Goal: Transaction & Acquisition: Purchase product/service

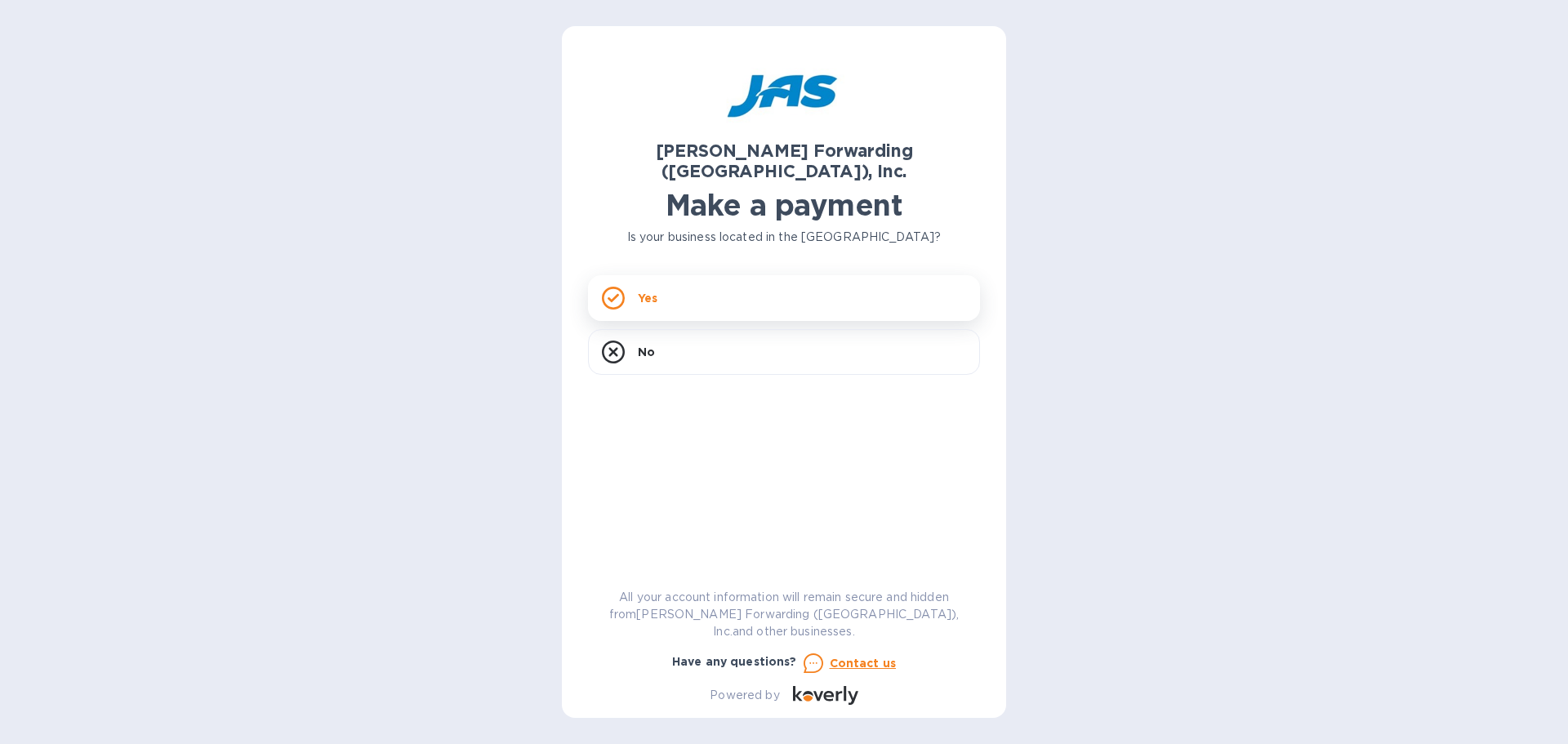
click at [735, 275] on div "Yes" at bounding box center [783, 298] width 392 height 46
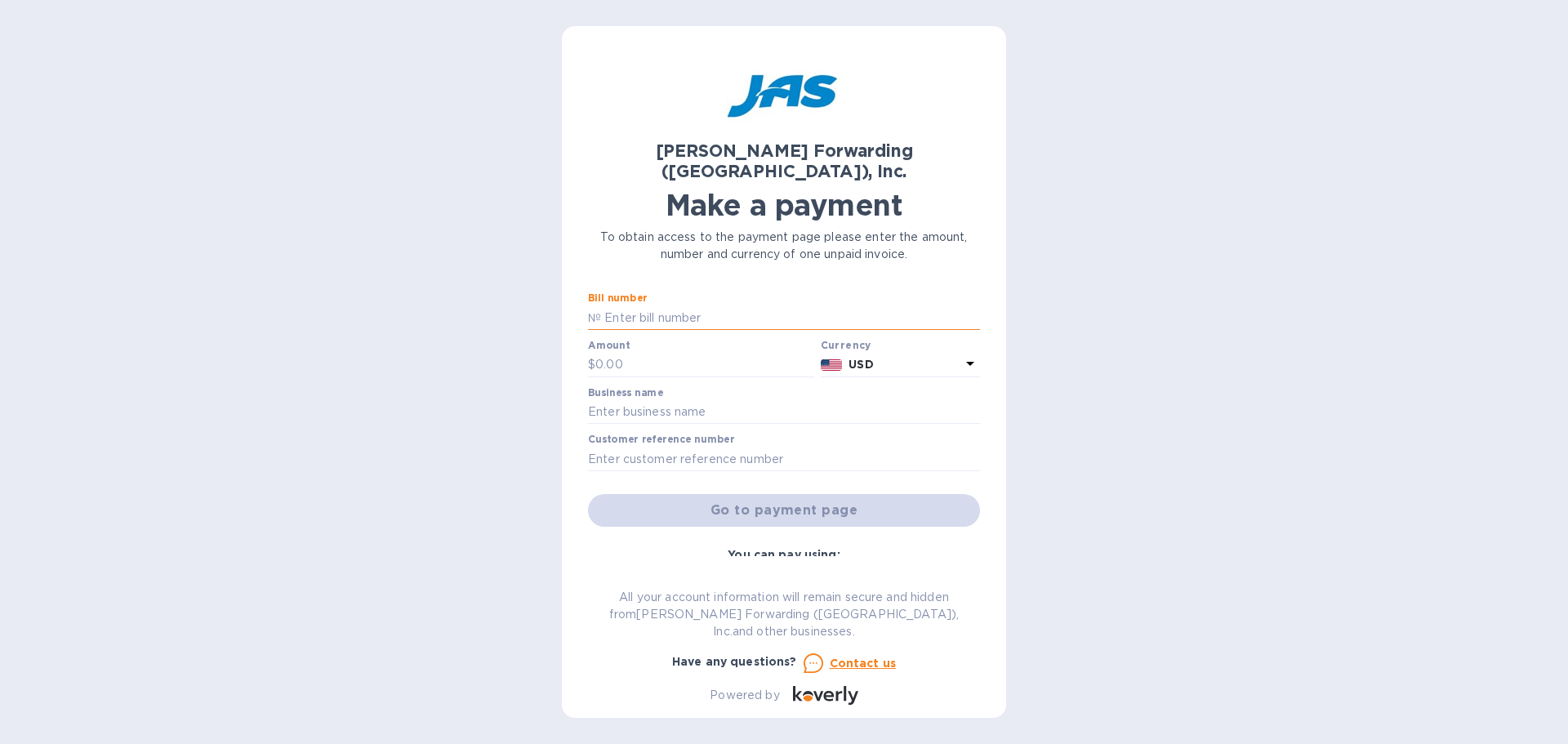
click at [673, 305] on input "text" at bounding box center [790, 317] width 378 height 24
paste input "LAX503405464"
type input "LAX503405464"
click at [659, 353] on input "text" at bounding box center [704, 365] width 219 height 24
type input "1,349.13"
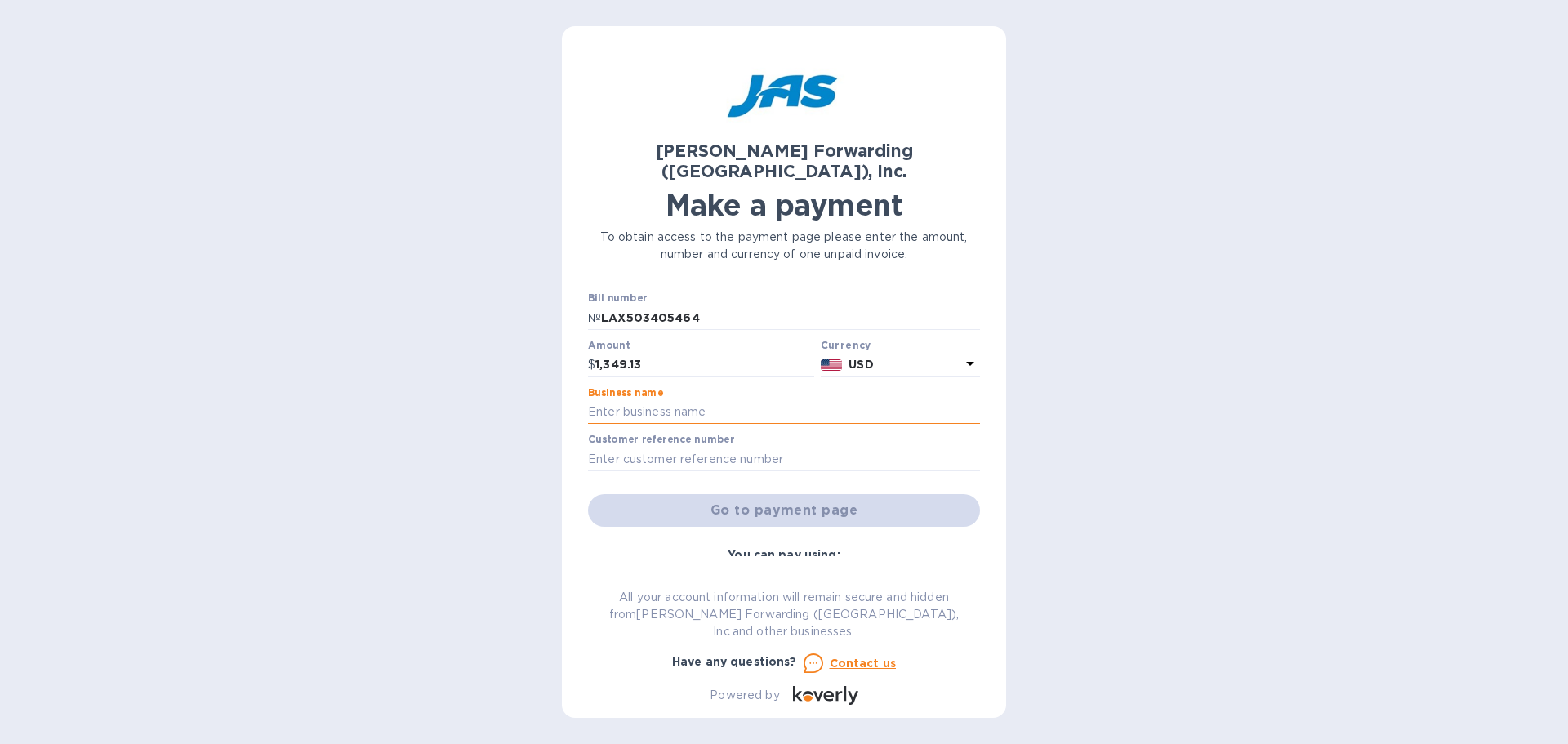
click at [679, 400] on input "text" at bounding box center [783, 411] width 392 height 24
type input "Icinginks"
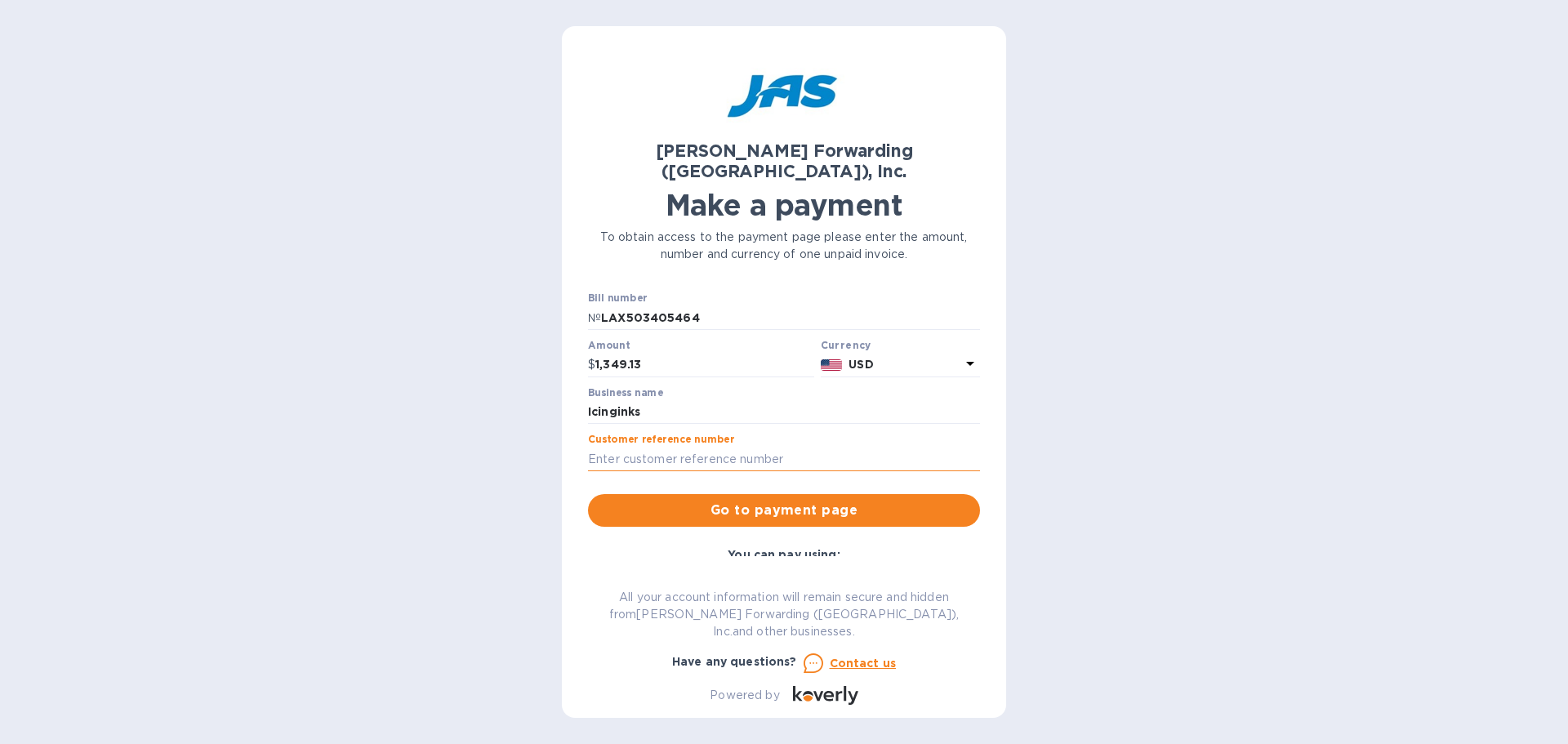
click at [666, 446] on input "text" at bounding box center [783, 458] width 392 height 24
paste input "REVNEEMAE"
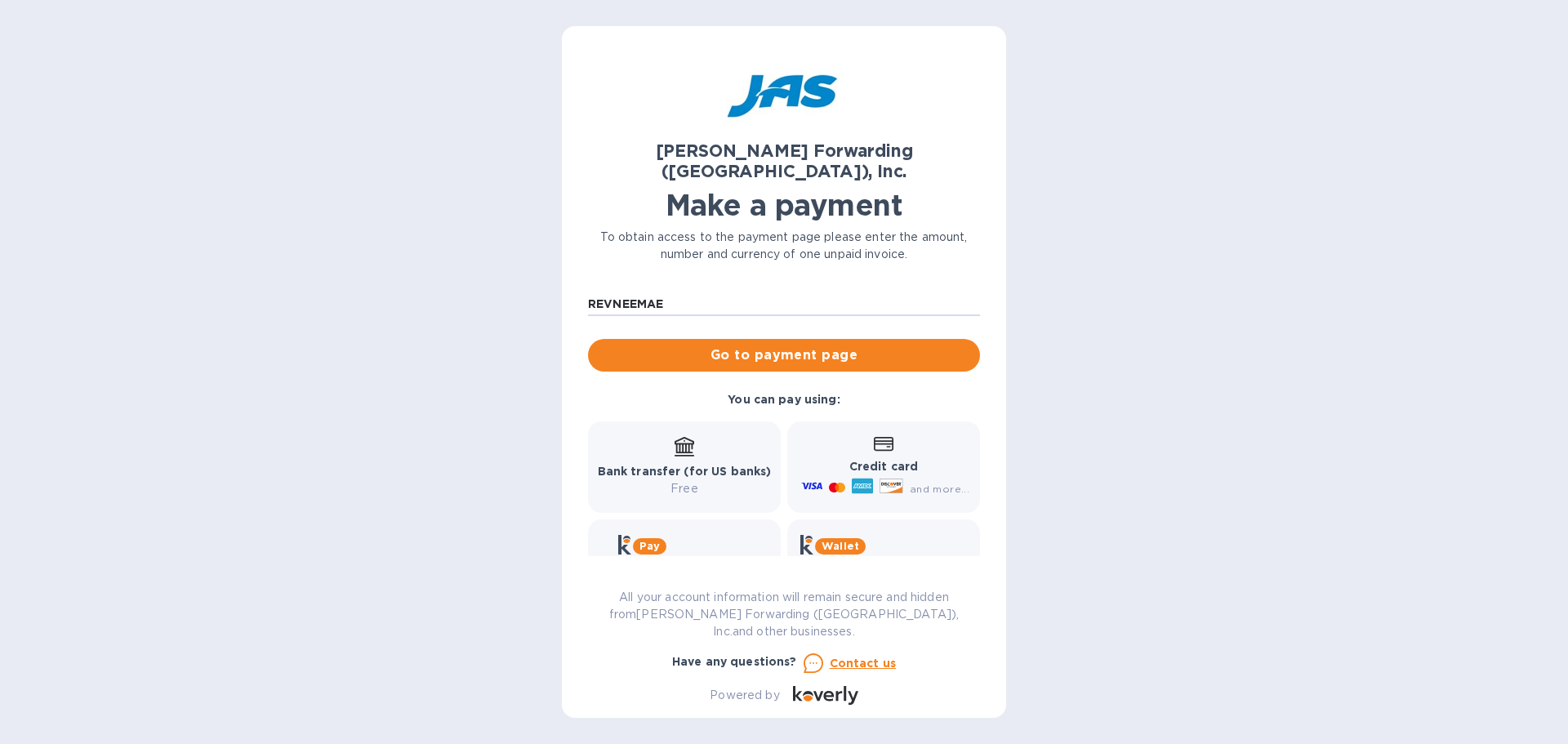
scroll to position [182, 0]
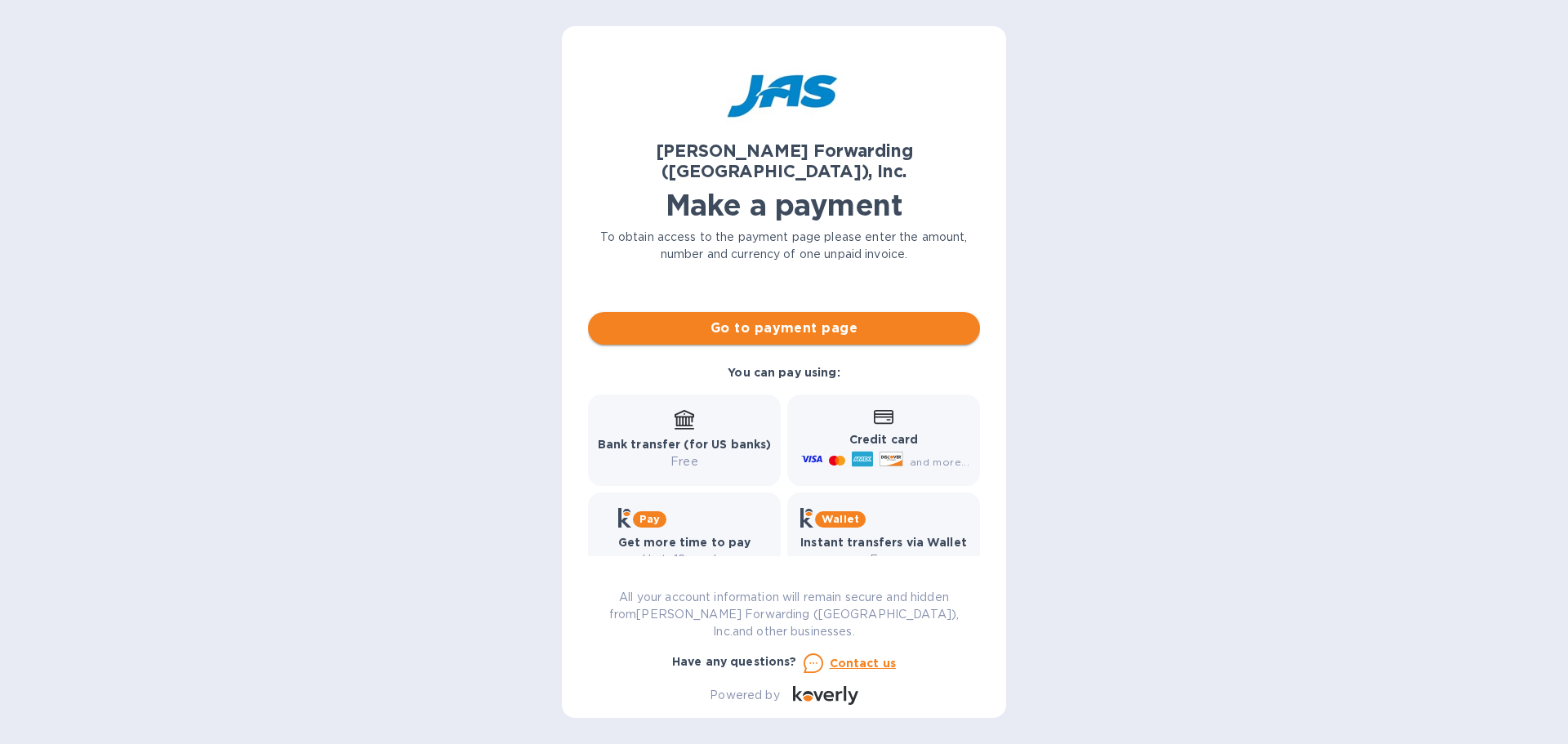
type input "REVNEEMAE"
click at [805, 318] on span "Go to payment page" at bounding box center [784, 328] width 366 height 19
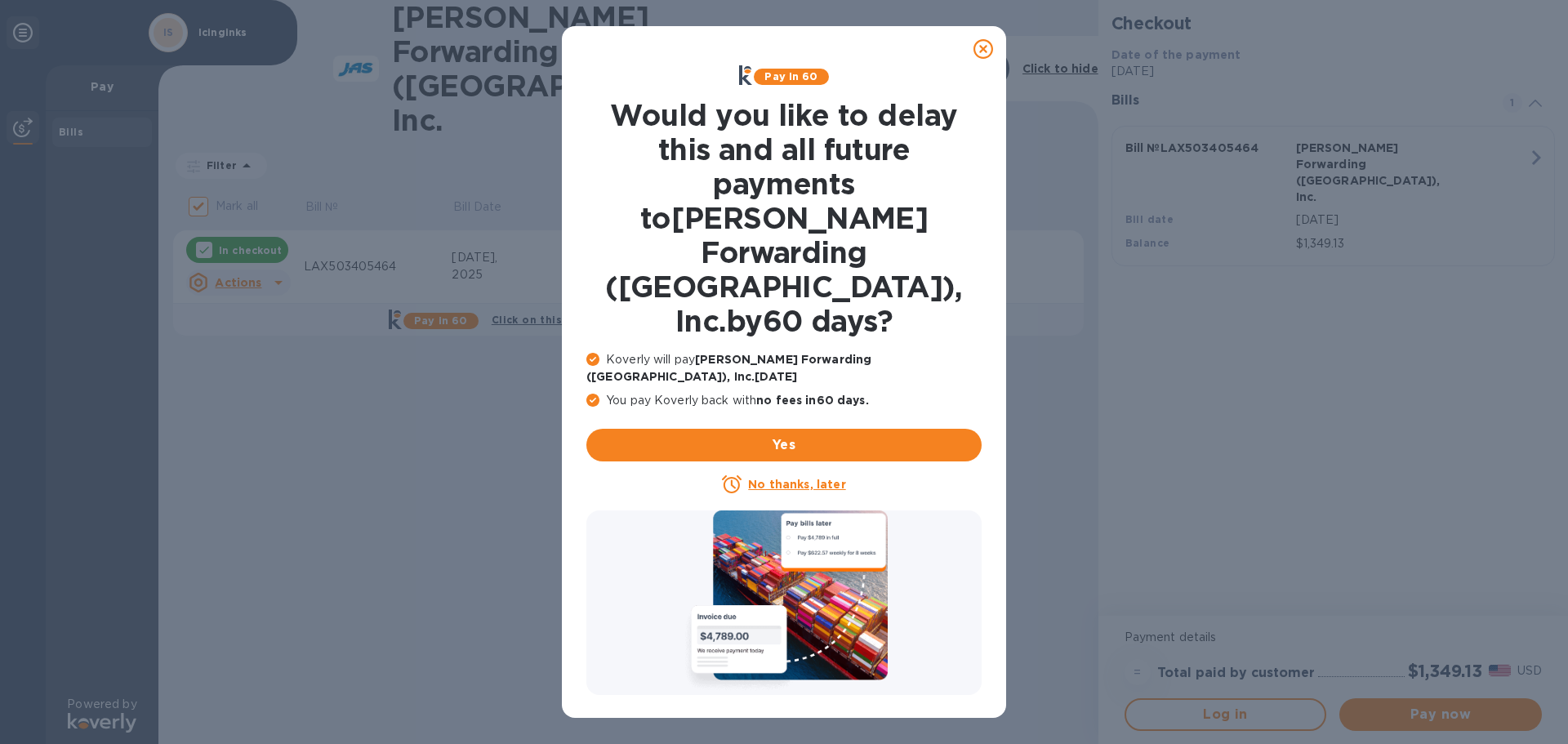
click at [805, 478] on u "No thanks, later" at bounding box center [797, 483] width 97 height 13
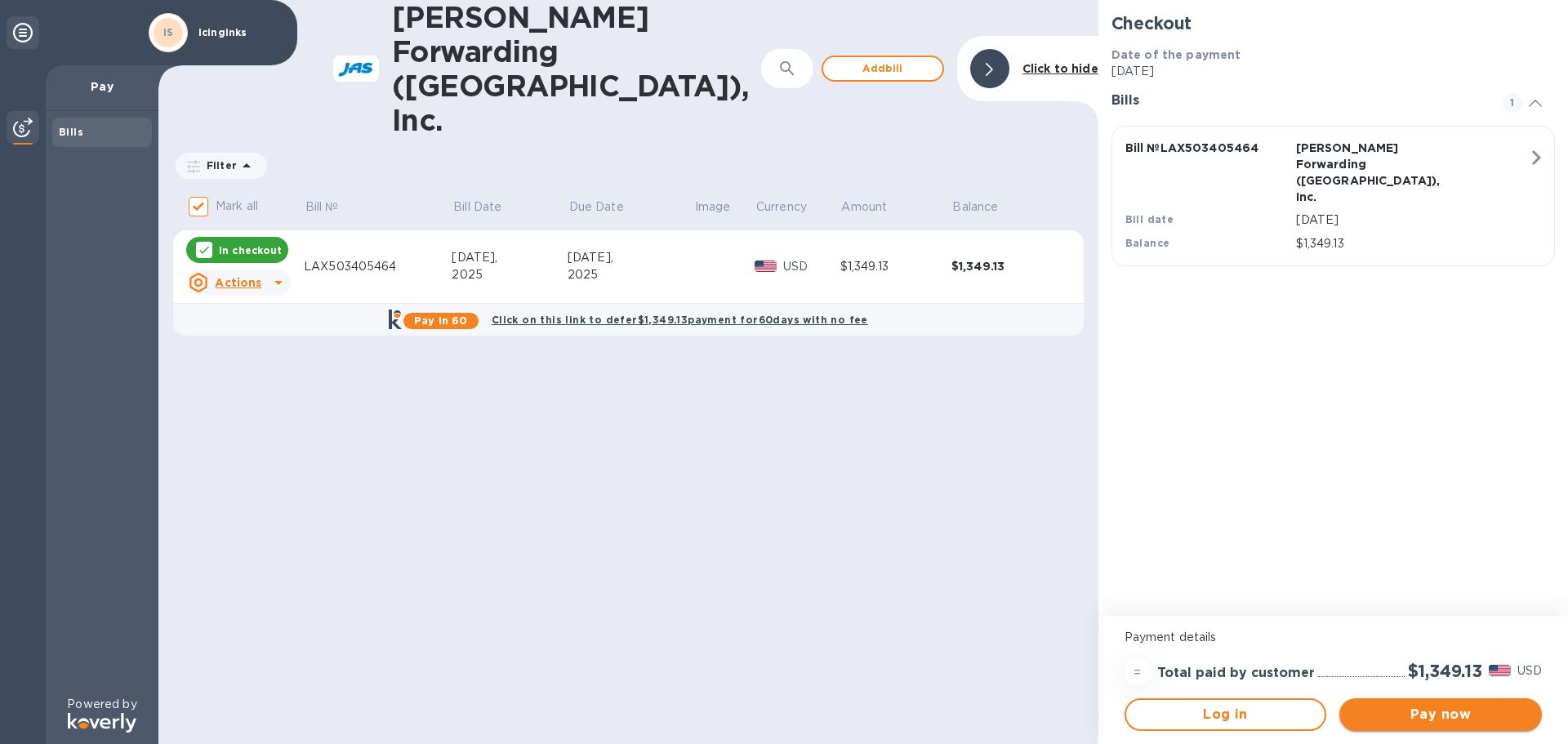
click at [1428, 713] on span "Pay now" at bounding box center [1440, 714] width 176 height 19
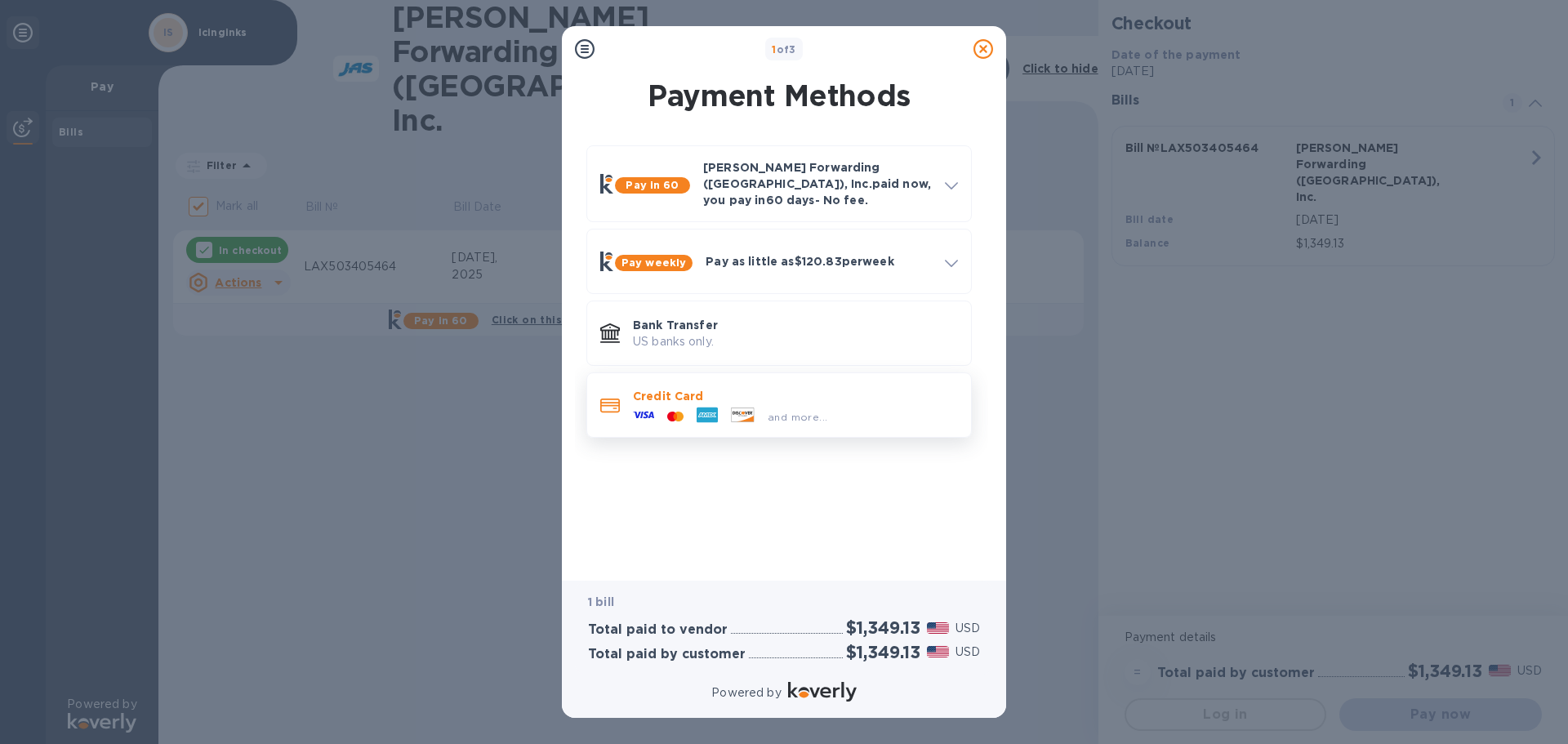
click at [865, 404] on div "and more..." at bounding box center [796, 412] width 325 height 18
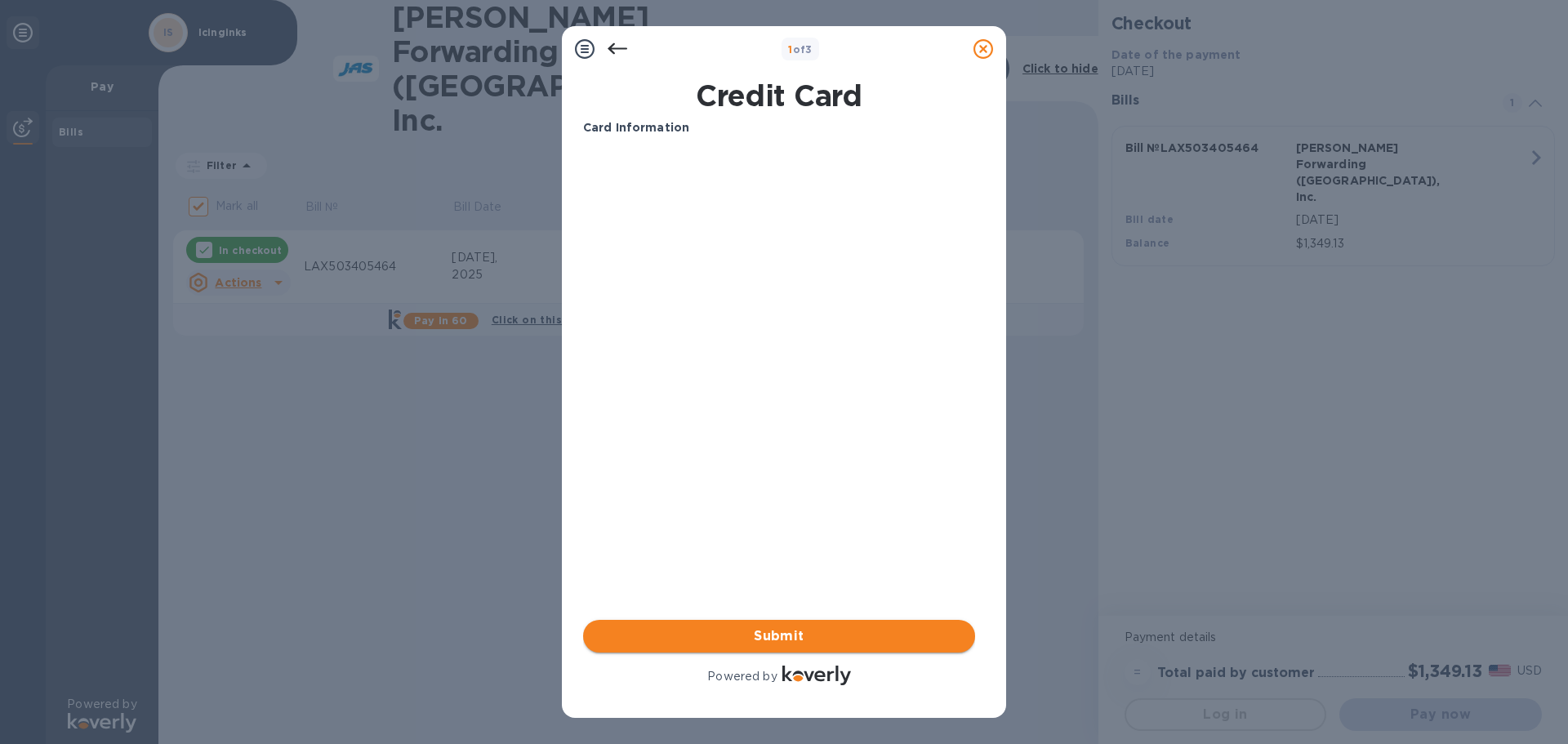
click at [772, 632] on span "Submit" at bounding box center [779, 636] width 366 height 19
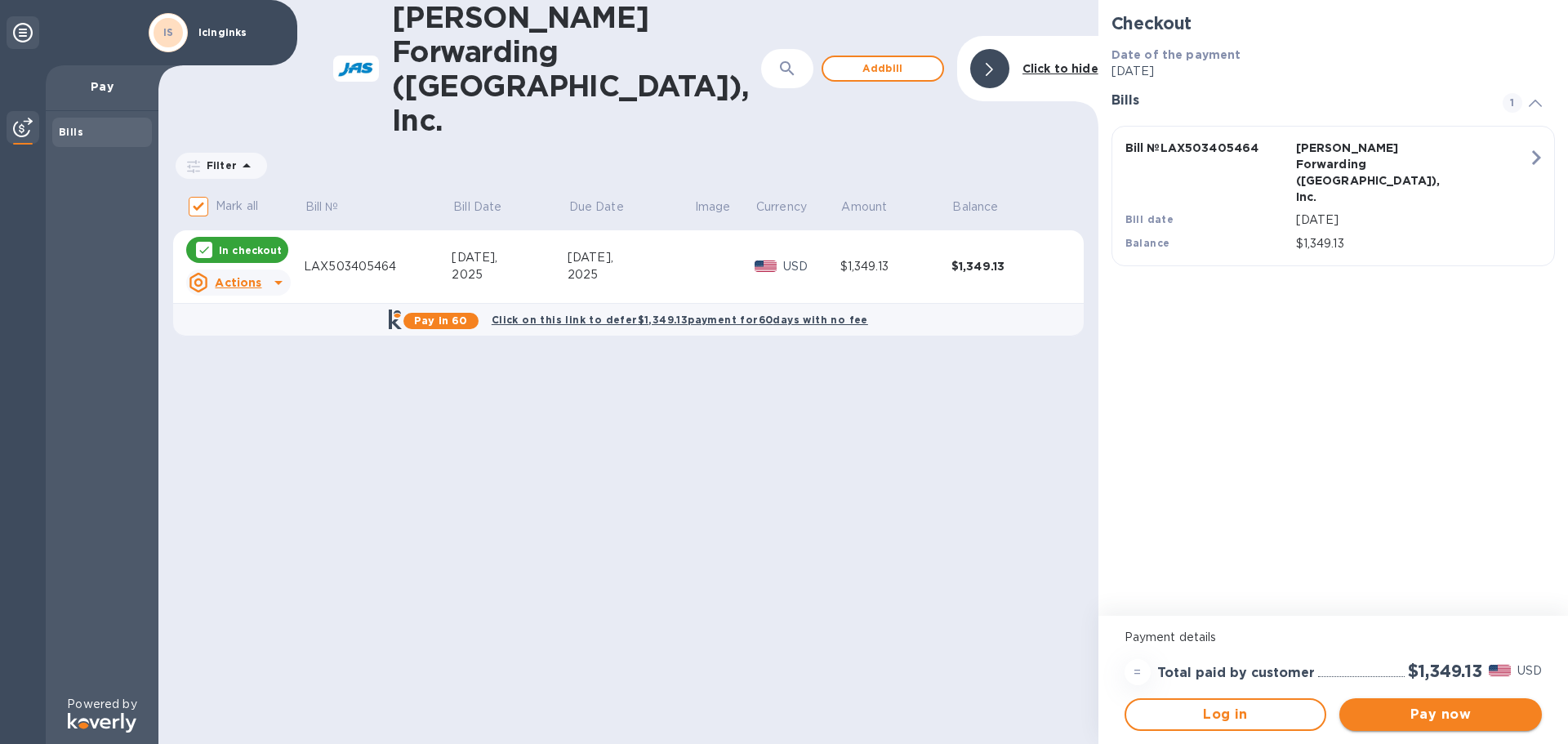
click at [1461, 723] on span "Pay now" at bounding box center [1440, 714] width 176 height 19
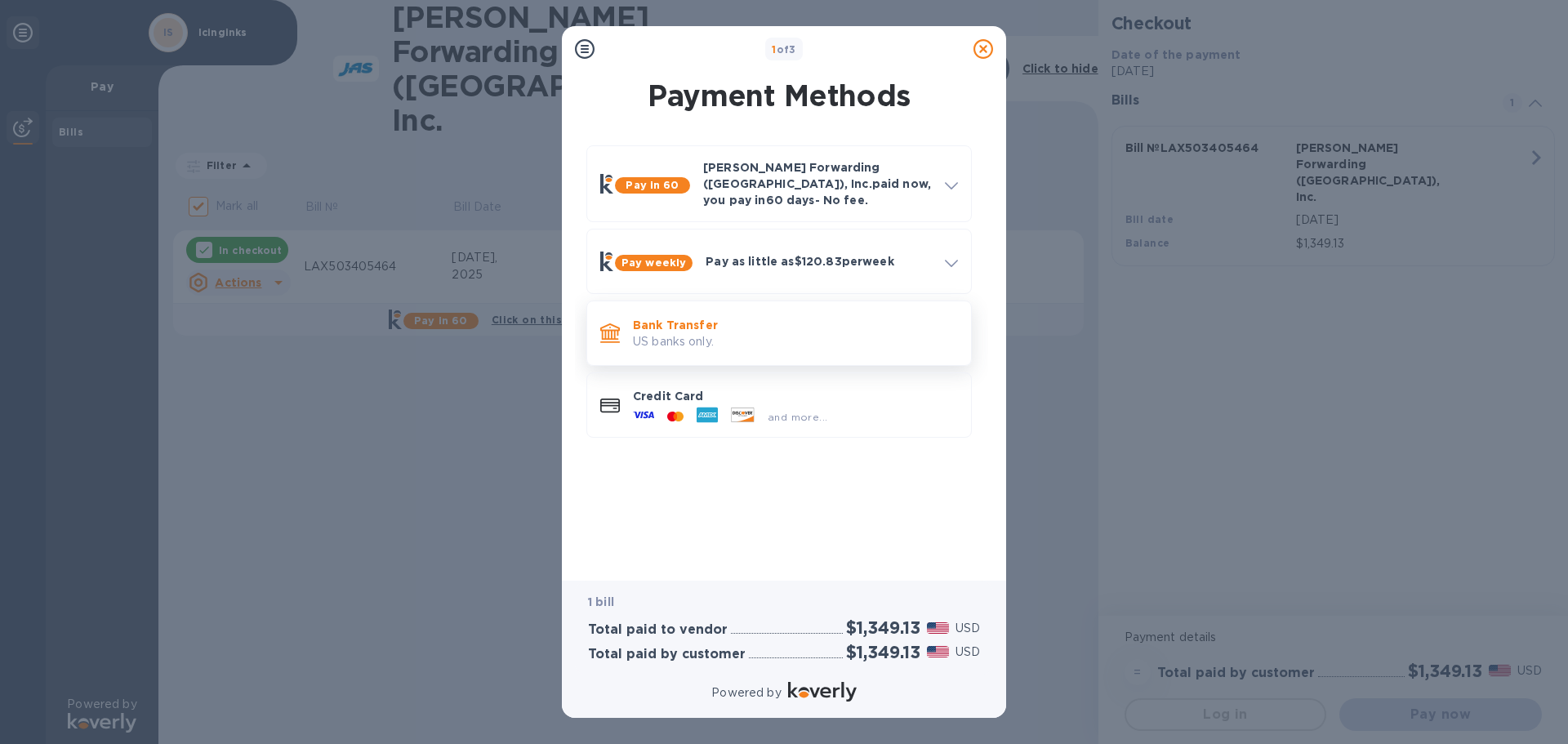
click at [704, 333] on p "US banks only." at bounding box center [796, 341] width 325 height 18
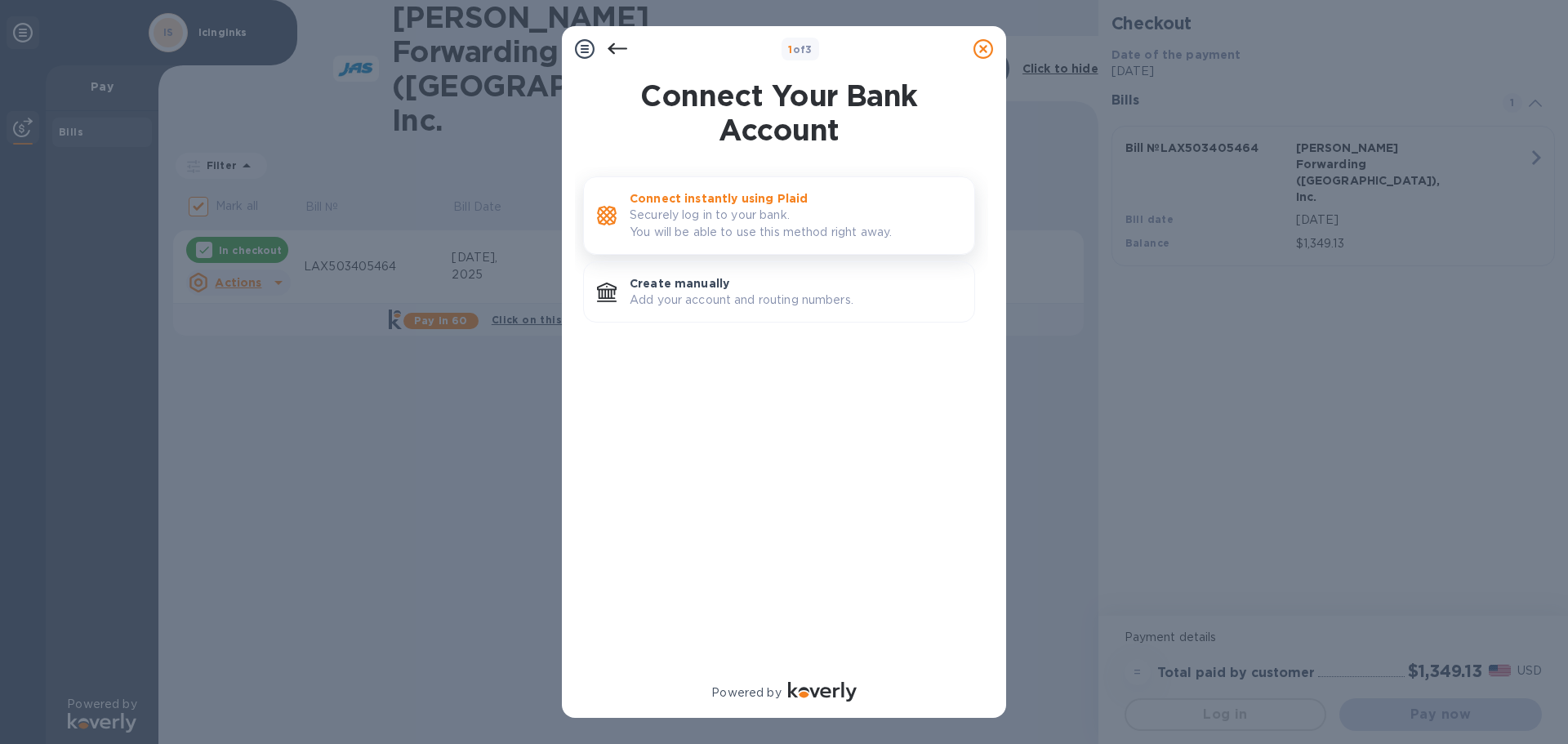
click at [731, 231] on p "Securely log in to your bank. You will be able to use this method right away." at bounding box center [795, 223] width 332 height 34
click at [737, 272] on div "Create manually Add your account and routing numbers." at bounding box center [795, 292] width 344 height 47
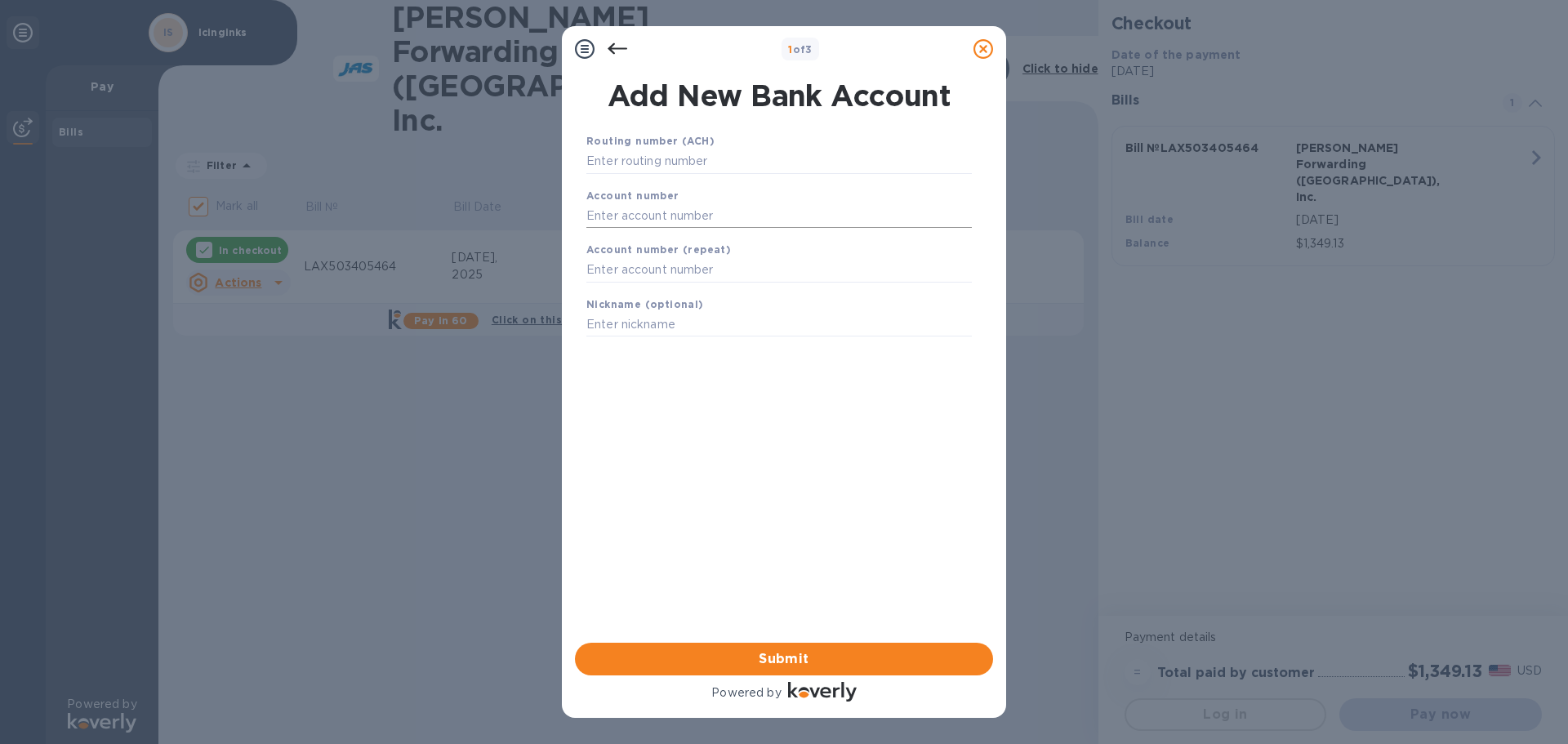
click at [649, 215] on input "text" at bounding box center [779, 215] width 385 height 24
paste input "325119008380"
type input "325119008380"
click at [656, 164] on input "text" at bounding box center [779, 161] width 385 height 24
type input "121000358"
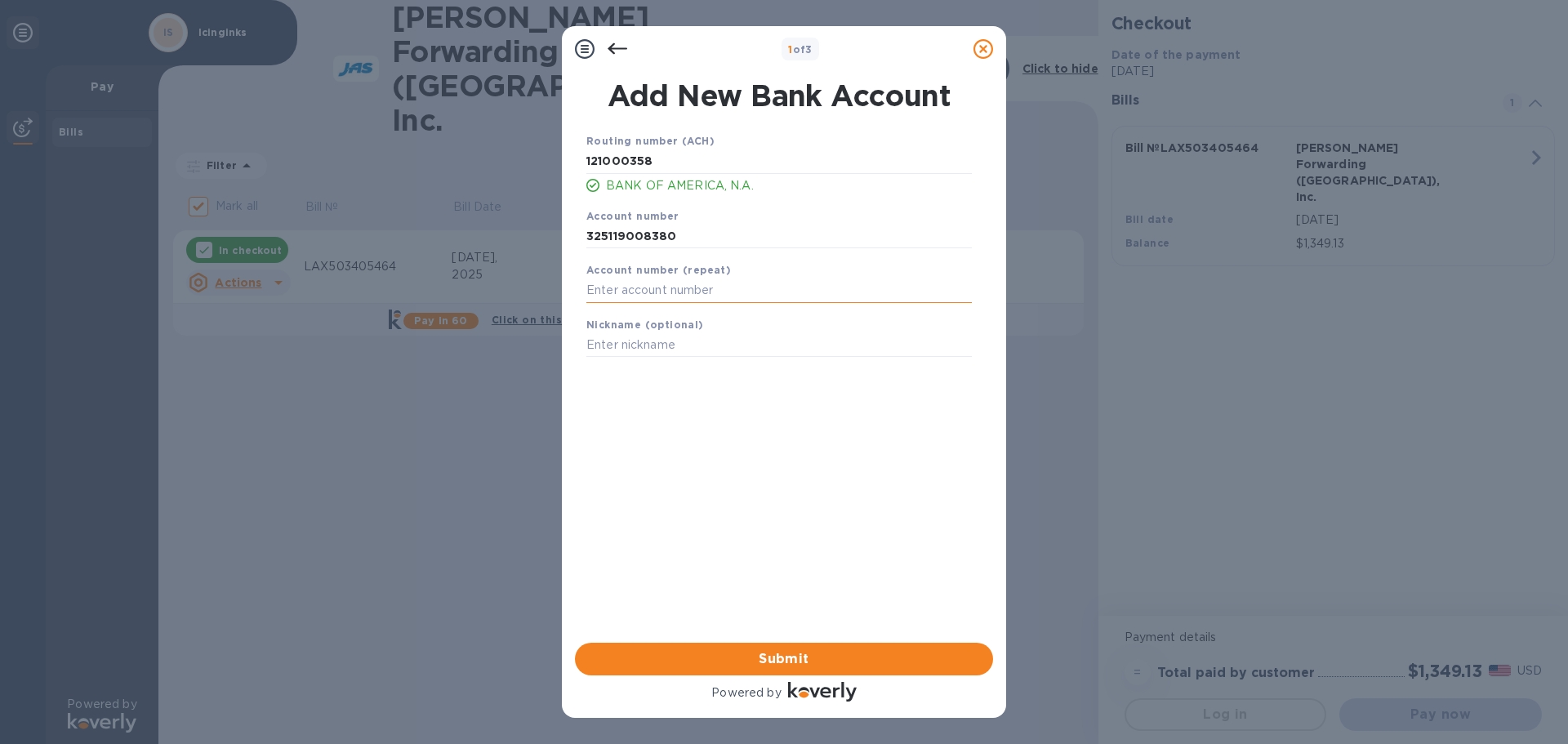
click at [684, 297] on input "text" at bounding box center [779, 290] width 385 height 24
type input "325119008380"
click at [649, 349] on input "text" at bounding box center [779, 344] width 385 height 24
click at [851, 657] on span "Submit" at bounding box center [783, 658] width 392 height 19
